Goal: Task Accomplishment & Management: Manage account settings

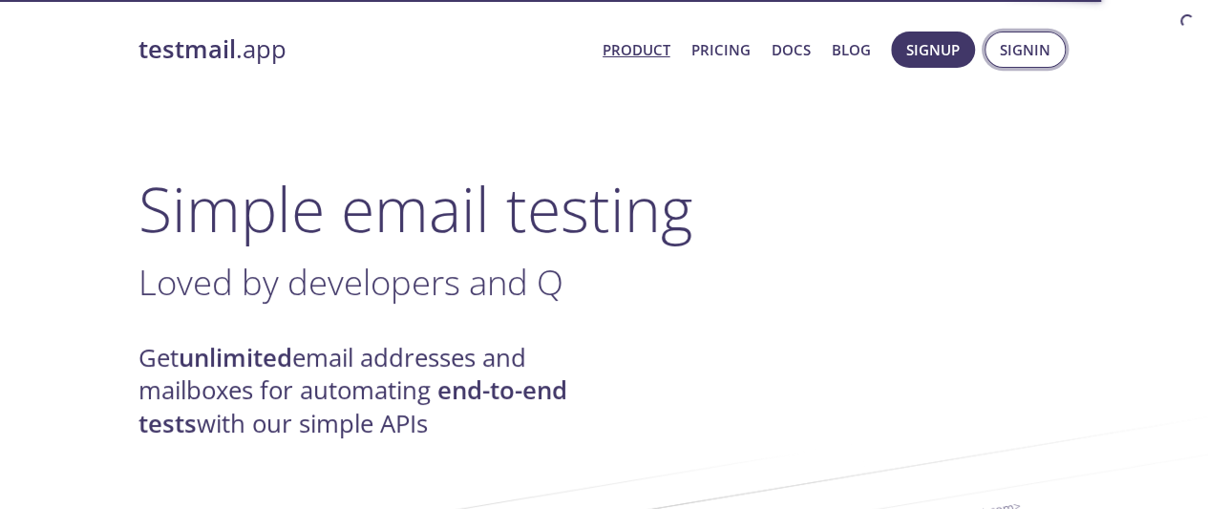
click at [1025, 50] on span "Signin" at bounding box center [1025, 49] width 51 height 25
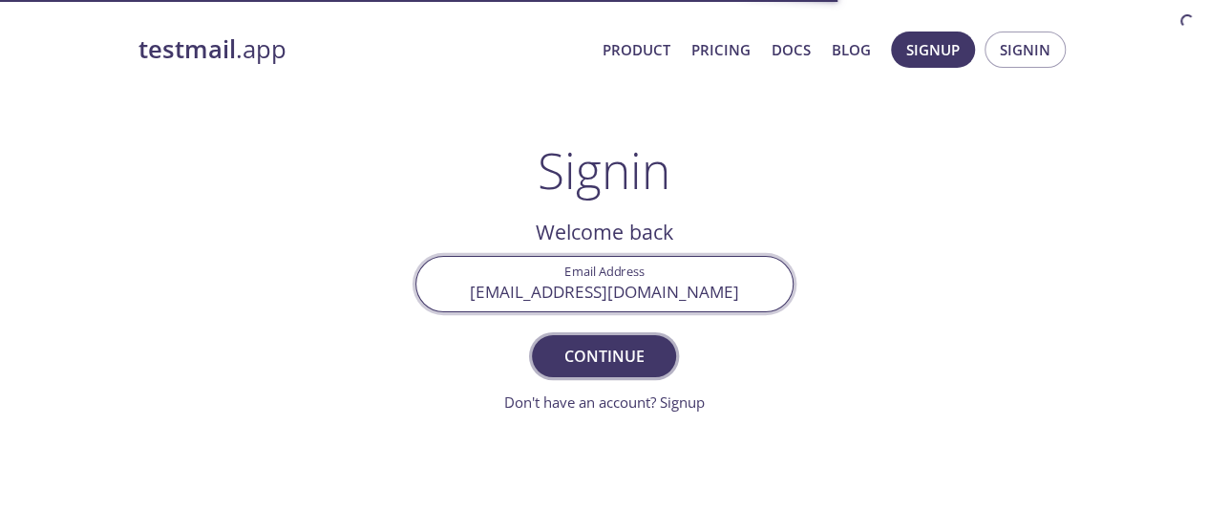
type input "[EMAIL_ADDRESS][DOMAIN_NAME]"
click at [604, 355] on span "Continue" at bounding box center [603, 356] width 101 height 27
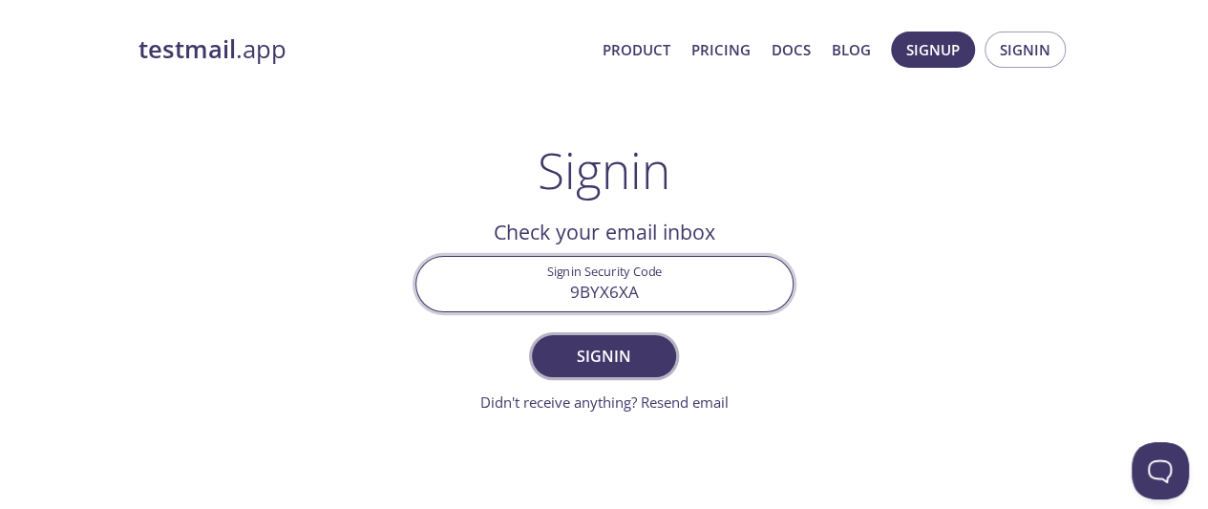
type input "9BYX6XA"
click at [604, 355] on span "Signin" at bounding box center [603, 356] width 101 height 27
